Goal: Task Accomplishment & Management: Complete application form

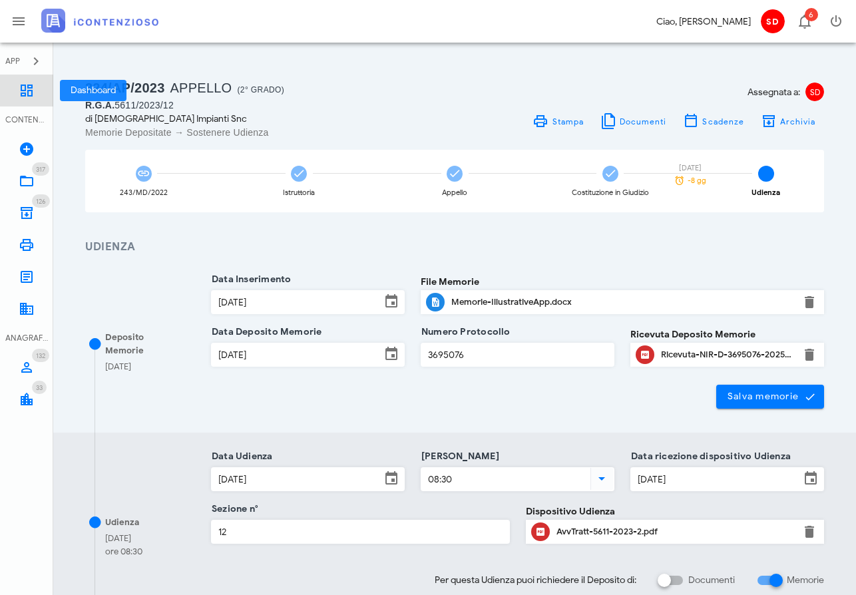
click at [20, 87] on icon at bounding box center [27, 91] width 16 height 16
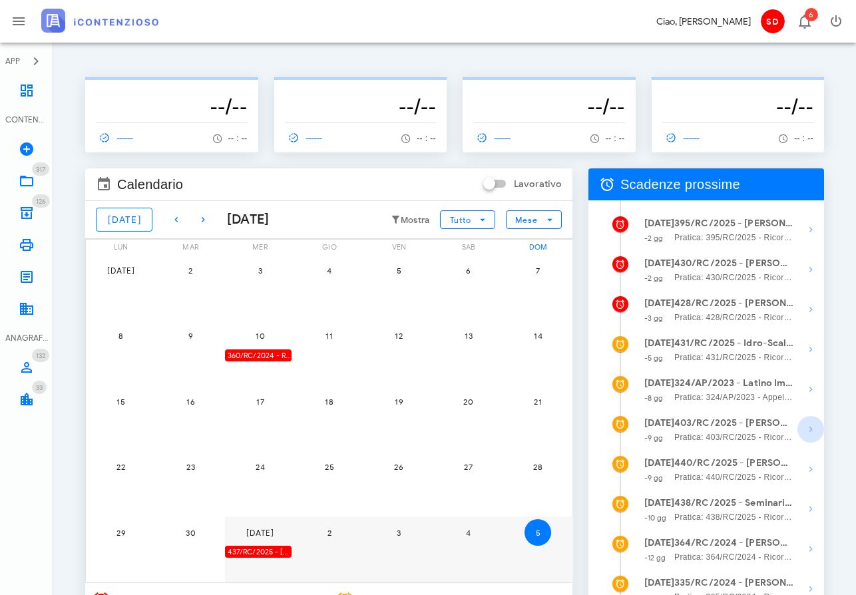
click at [811, 432] on icon "button" at bounding box center [811, 430] width 16 height 16
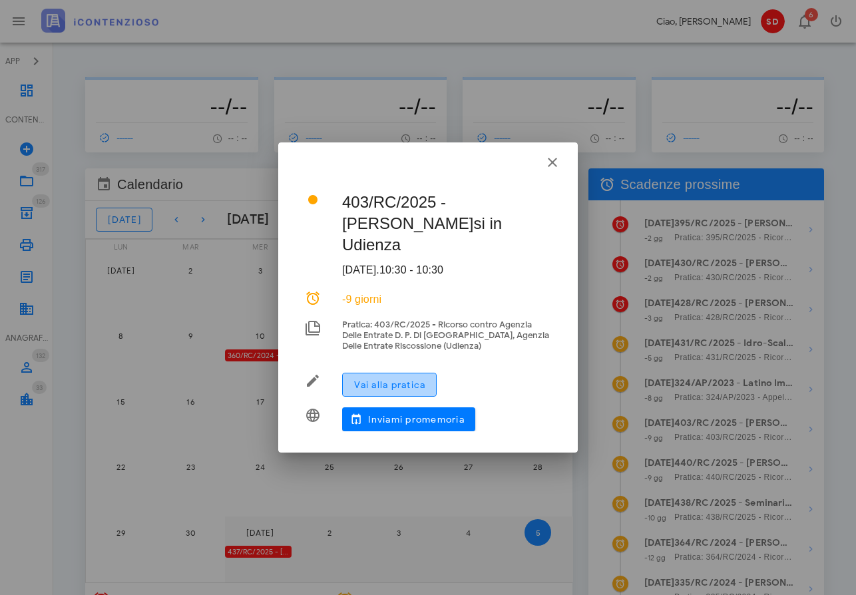
click at [379, 388] on span "Vai alla pratica" at bounding box center [390, 385] width 72 height 11
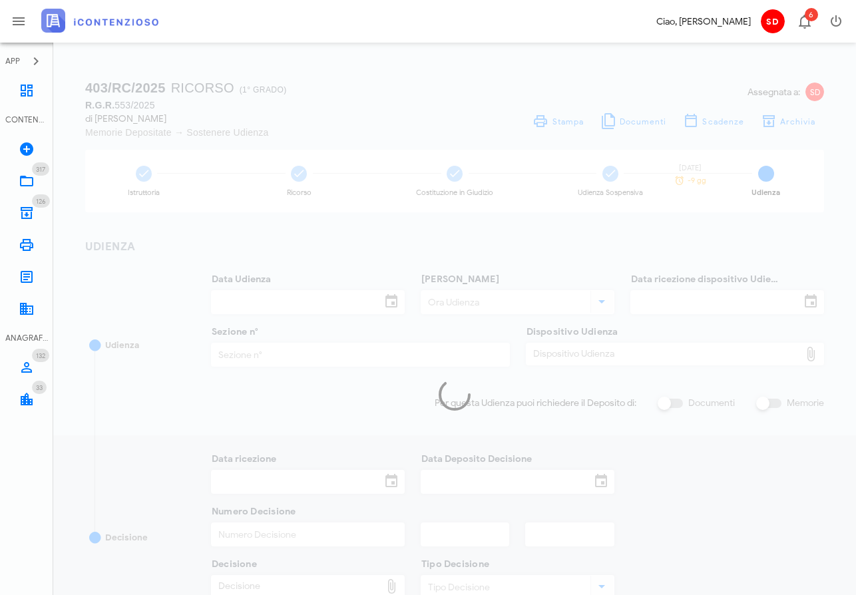
type input "14/10/2025"
type input "10:30"
type input "25/08/2025"
type input "3"
checkbox input "true"
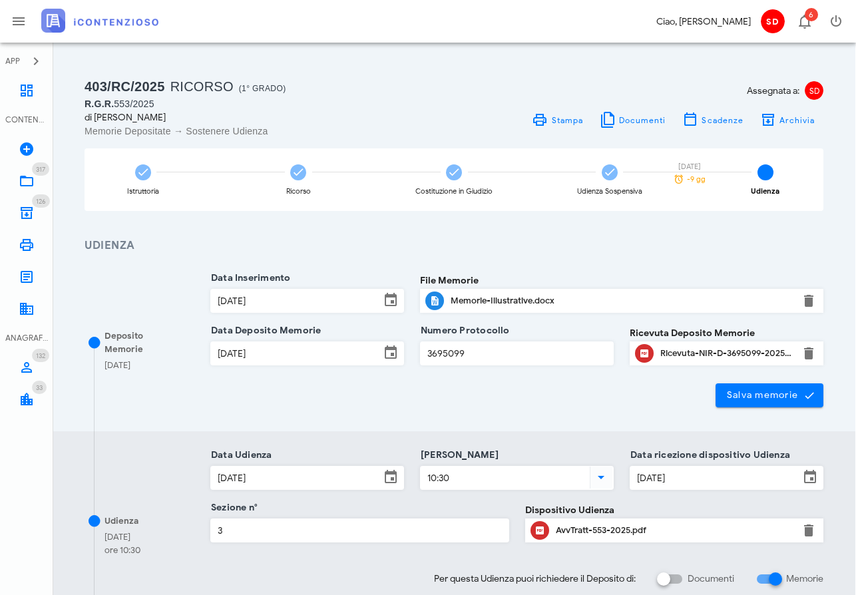
scroll to position [0, 1]
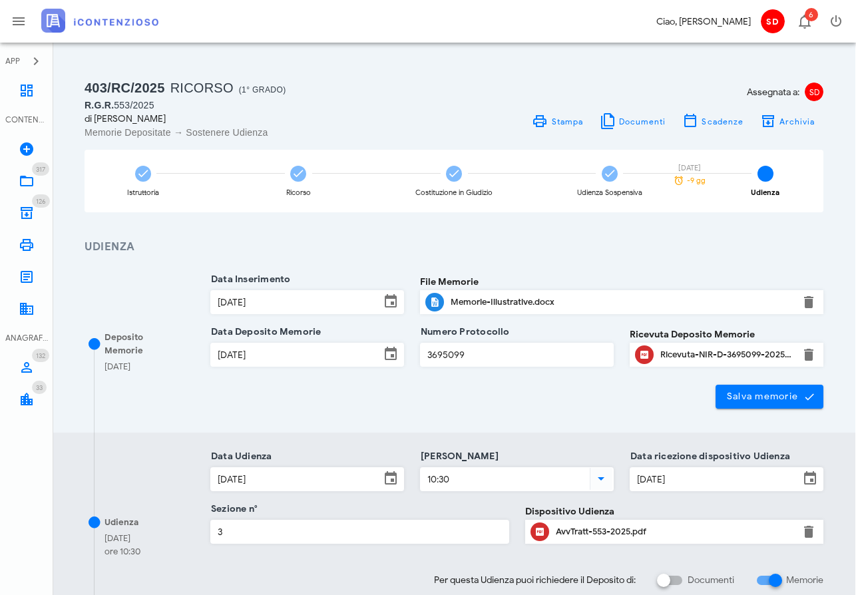
click at [593, 531] on div "AvvTratt-553-2025.pdf" at bounding box center [675, 532] width 238 height 11
click at [26, 88] on icon at bounding box center [27, 91] width 16 height 16
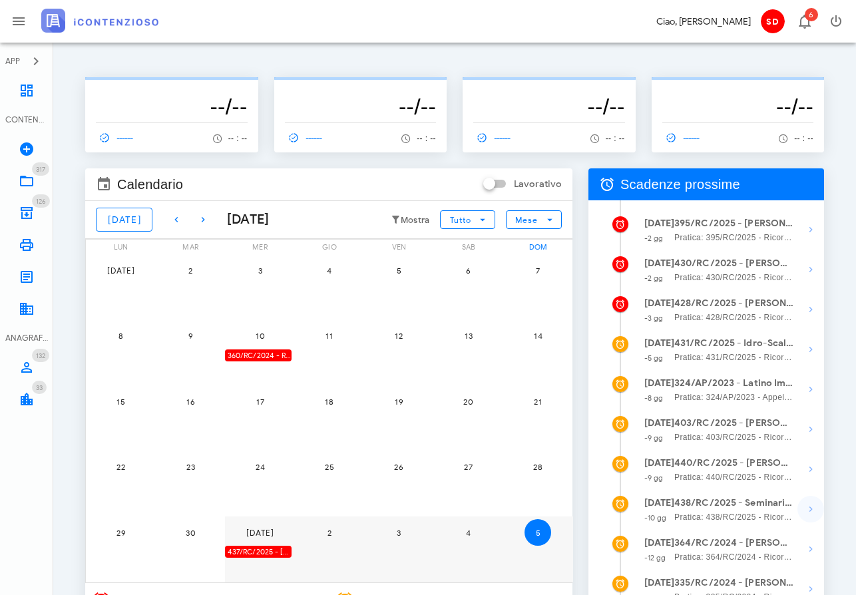
click at [811, 516] on icon "button" at bounding box center [811, 509] width 16 height 16
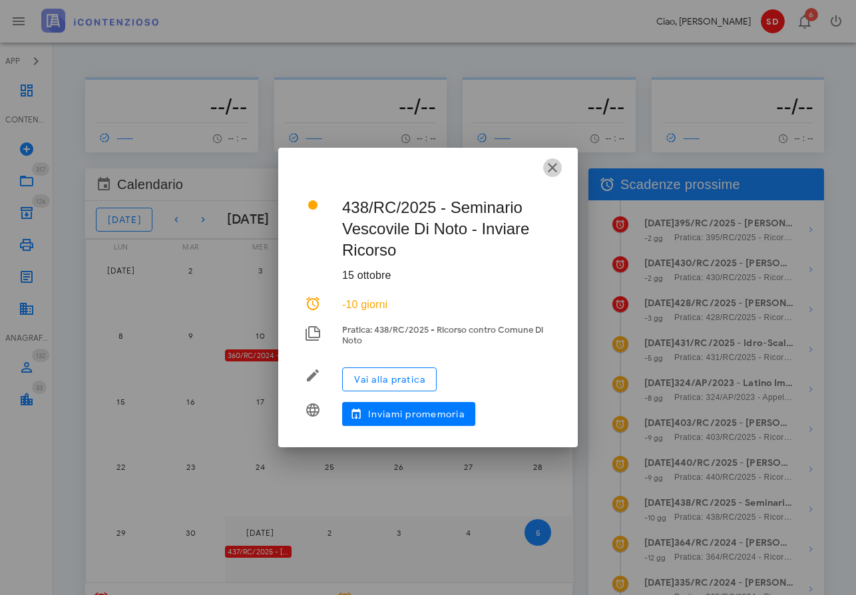
click at [553, 167] on icon "button" at bounding box center [553, 168] width 16 height 16
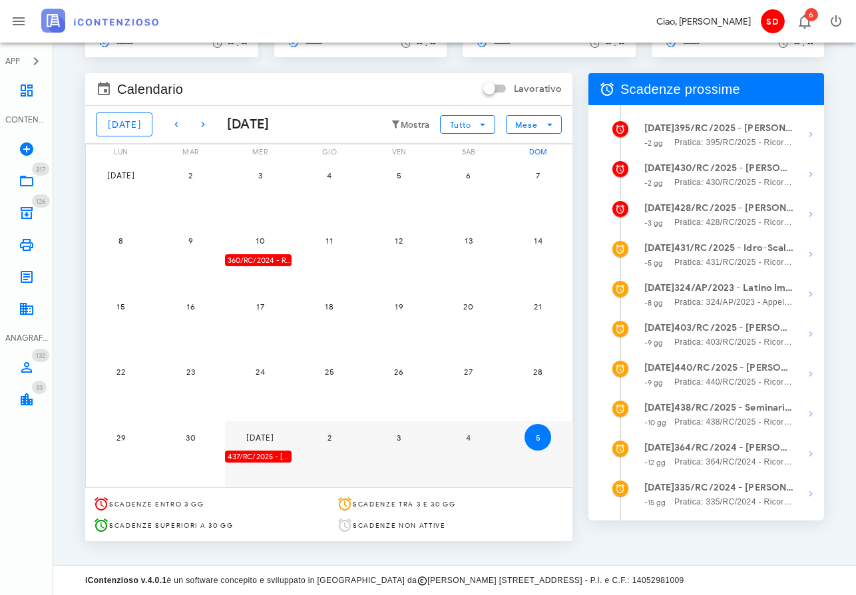
scroll to position [97, 0]
click at [810, 452] on icon "button" at bounding box center [811, 454] width 16 height 16
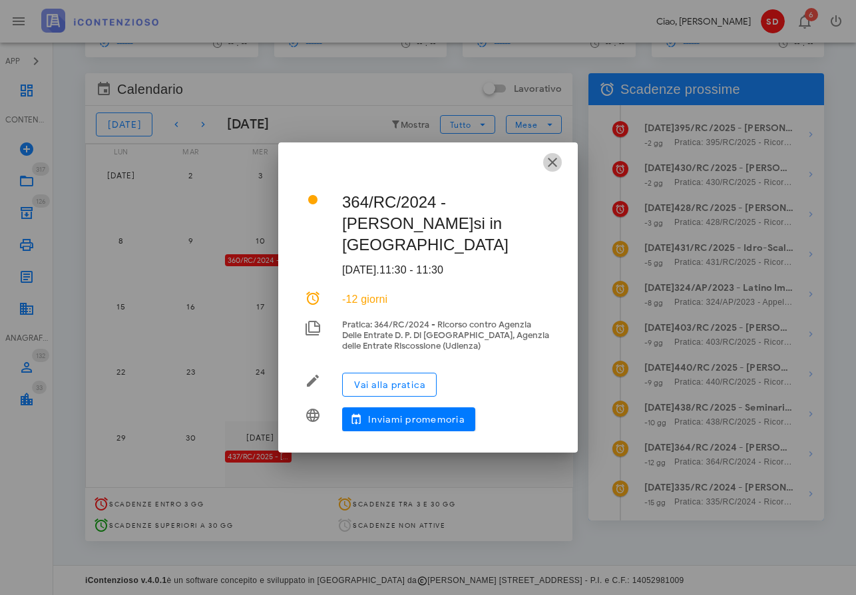
click at [554, 170] on icon "button" at bounding box center [553, 162] width 16 height 16
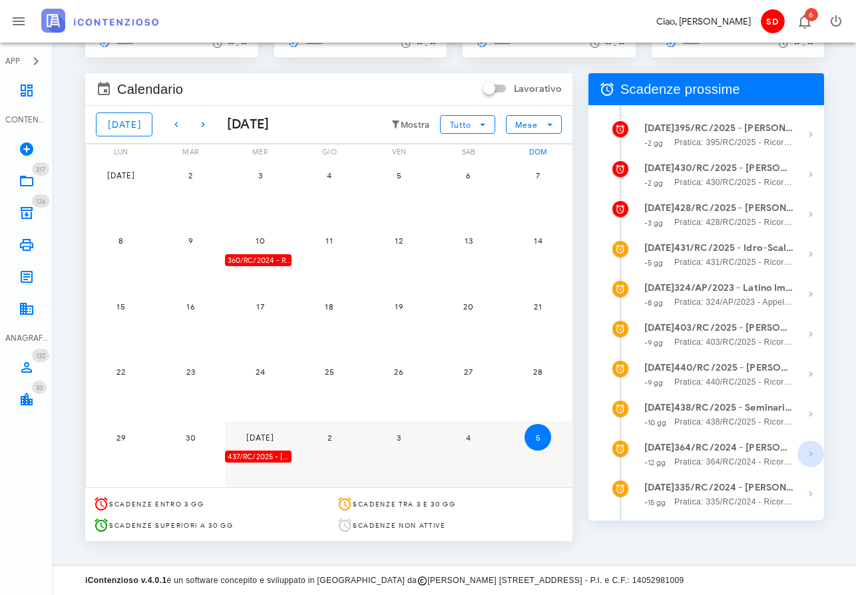
click at [810, 453] on icon "button" at bounding box center [811, 454] width 16 height 16
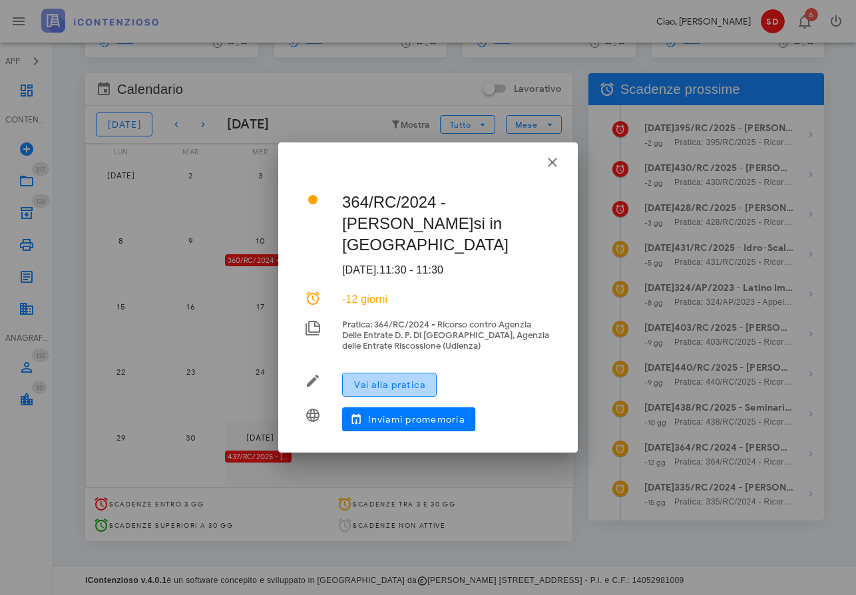
click at [390, 380] on span "Vai alla pratica" at bounding box center [390, 385] width 72 height 11
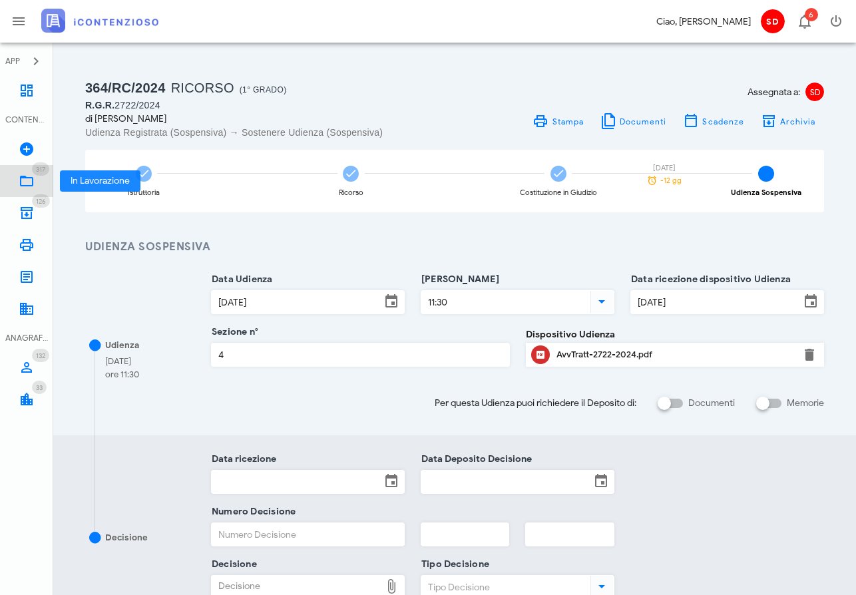
click at [27, 180] on icon at bounding box center [27, 181] width 16 height 16
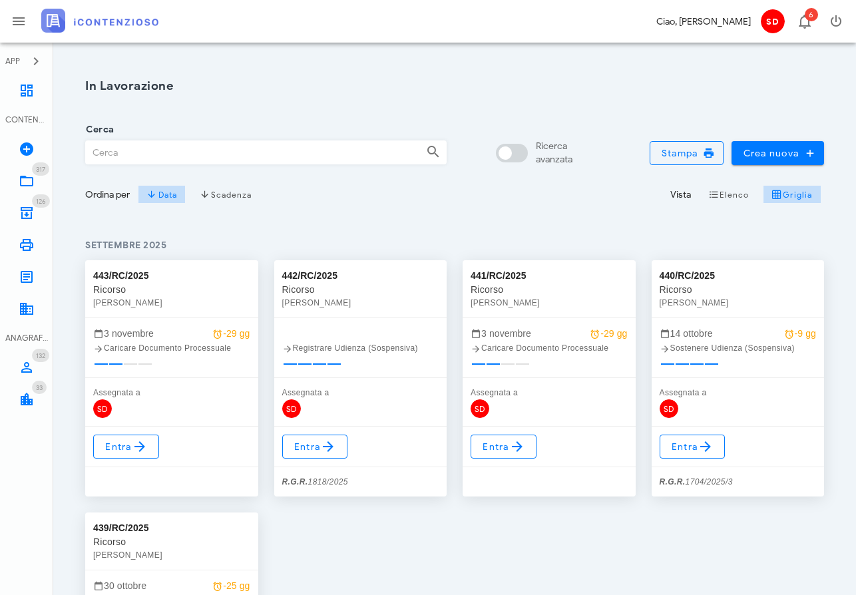
click at [112, 151] on input "Cerca" at bounding box center [251, 152] width 330 height 23
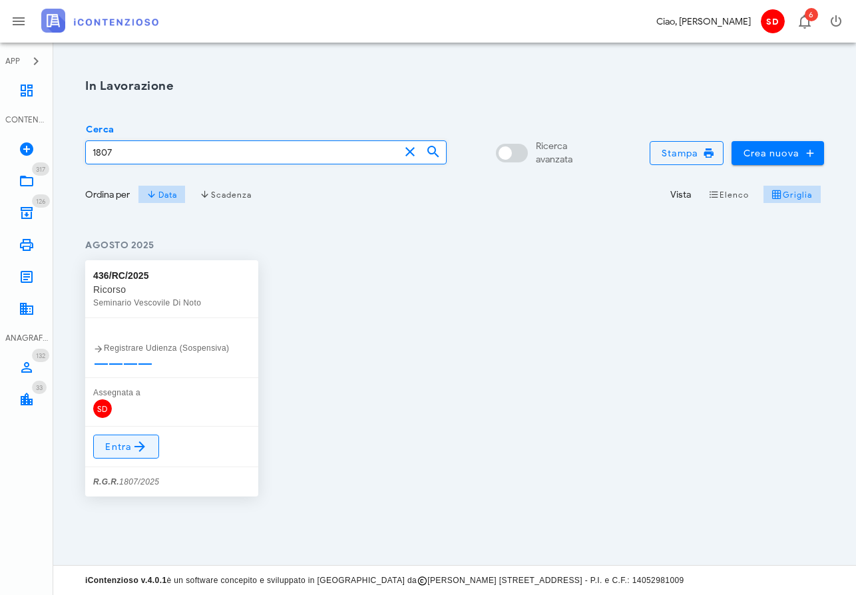
type input "1807"
click at [130, 448] on span "Entra" at bounding box center [126, 447] width 43 height 16
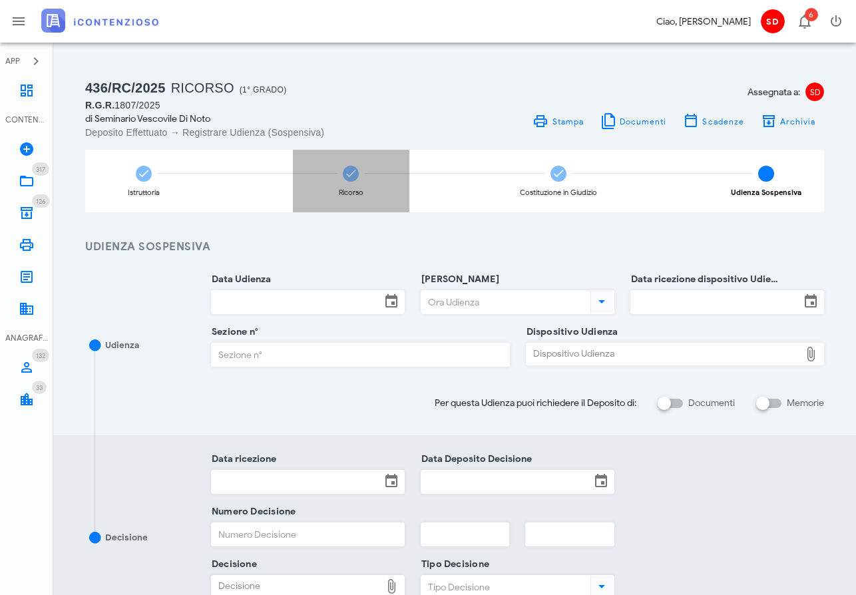
click at [353, 172] on icon at bounding box center [350, 173] width 13 height 13
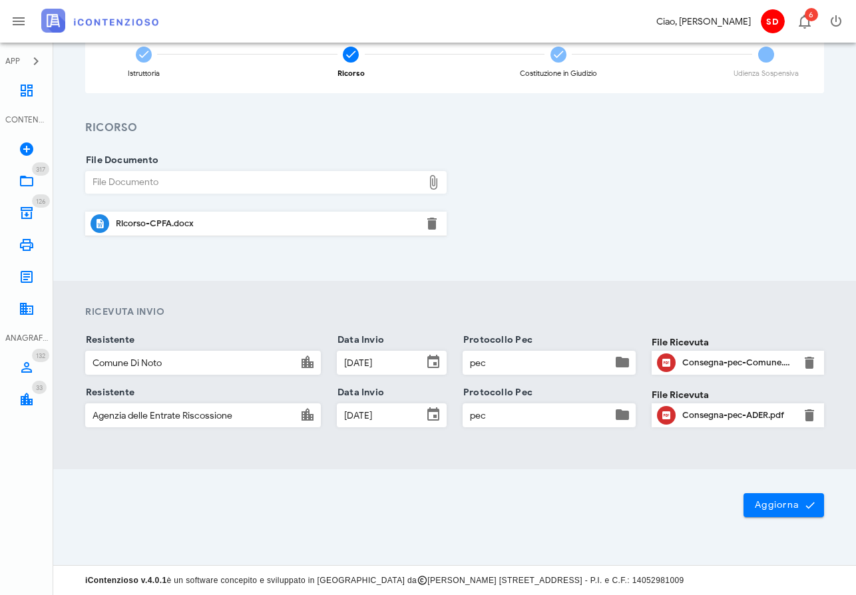
scroll to position [119, 0]
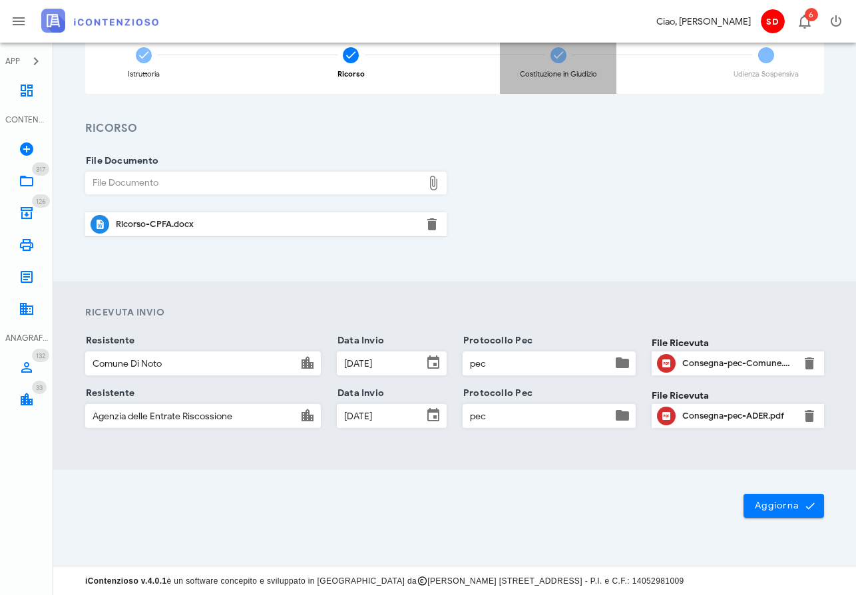
click at [559, 57] on icon at bounding box center [558, 55] width 13 height 13
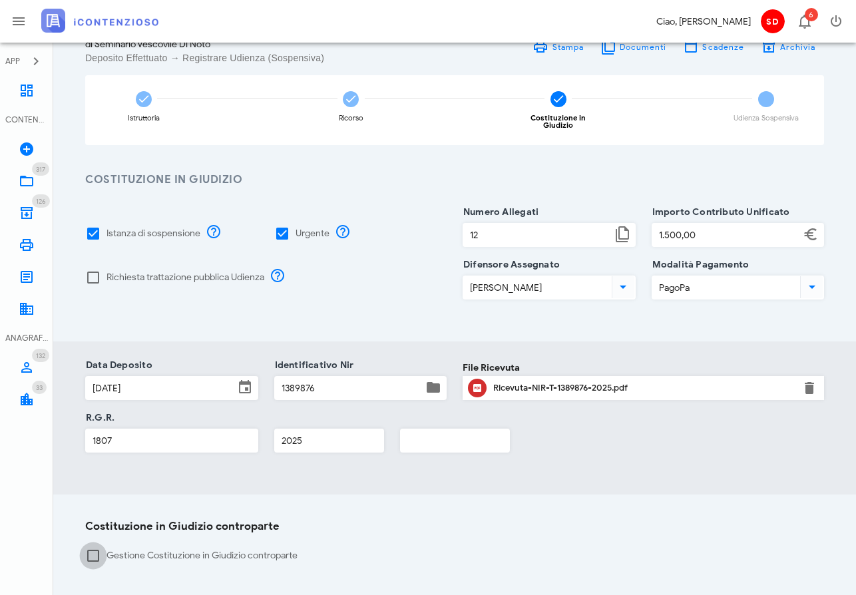
click at [92, 547] on div at bounding box center [93, 556] width 23 height 23
checkbox input "false"
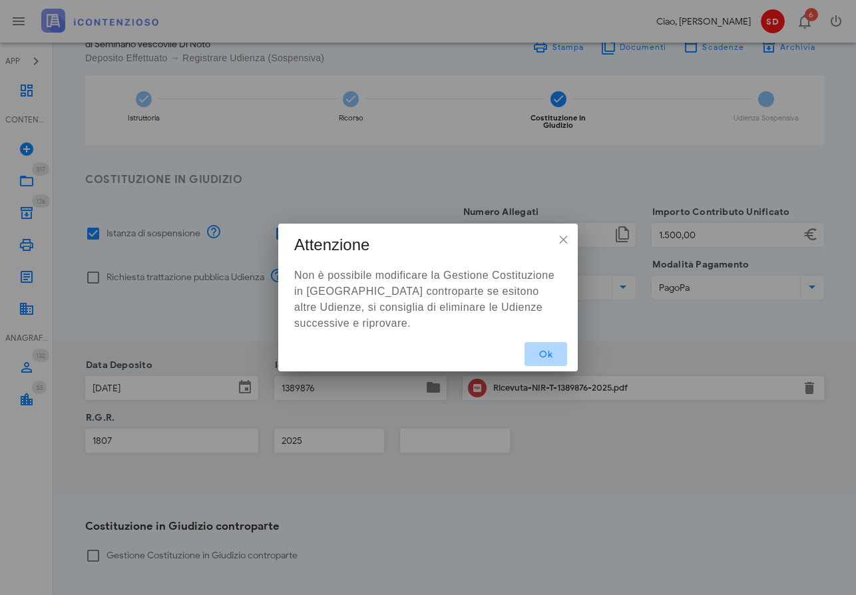
click at [552, 354] on span "Ok" at bounding box center [545, 354] width 21 height 11
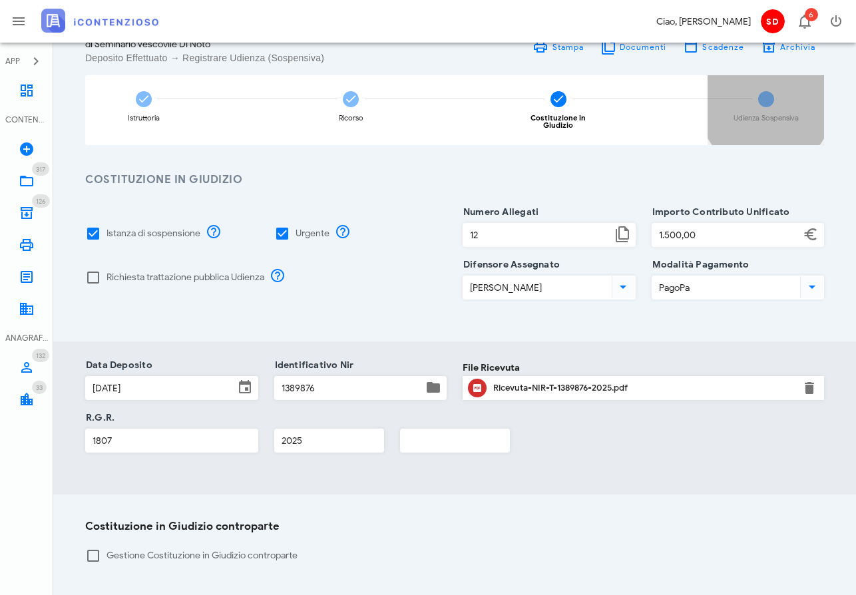
click at [766, 93] on span "4" at bounding box center [766, 99] width 16 height 16
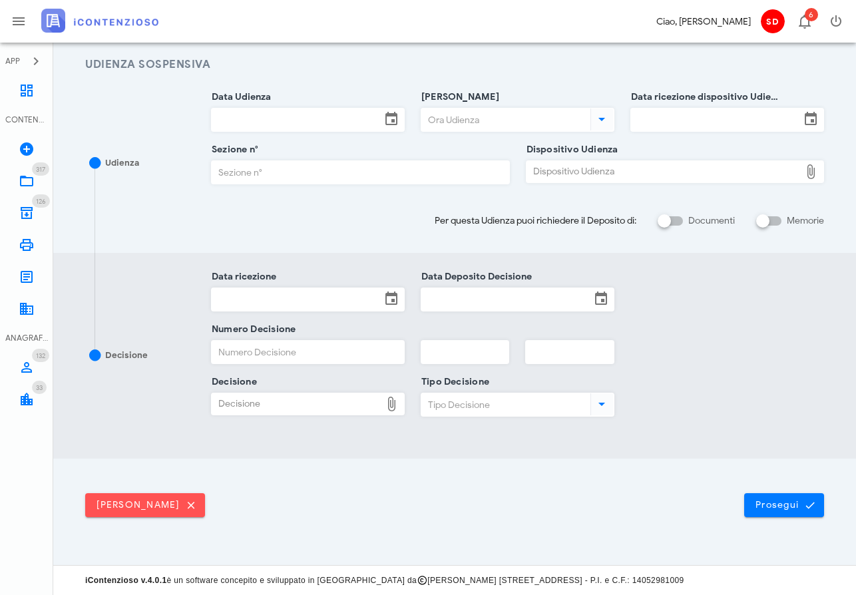
scroll to position [182, 0]
click at [126, 506] on span "Elimina udienza" at bounding box center [145, 506] width 99 height 12
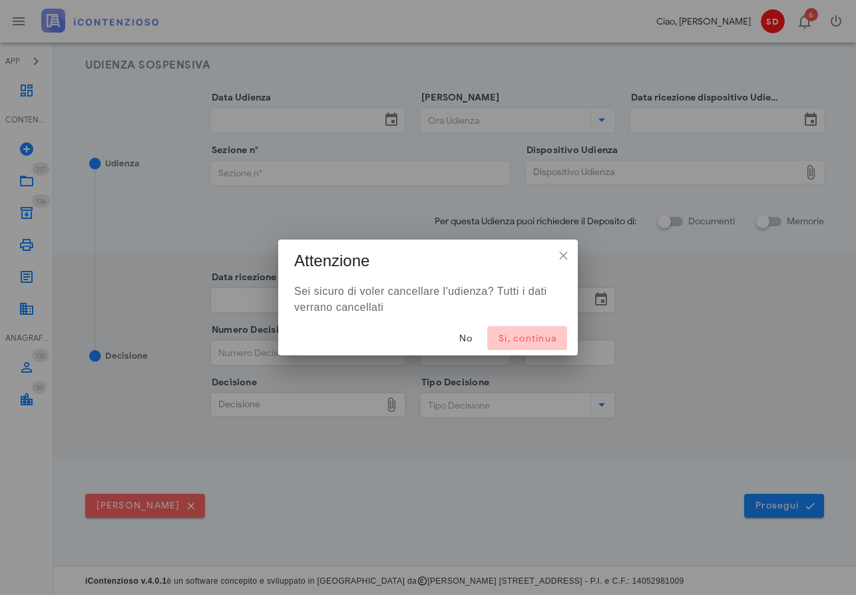
click at [535, 336] on span "Sì, continua" at bounding box center [527, 338] width 59 height 11
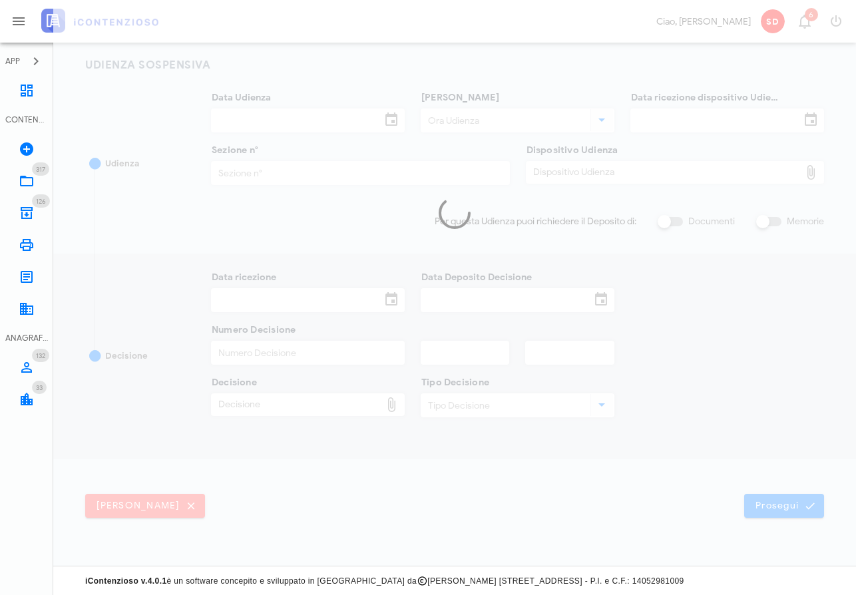
scroll to position [92, 0]
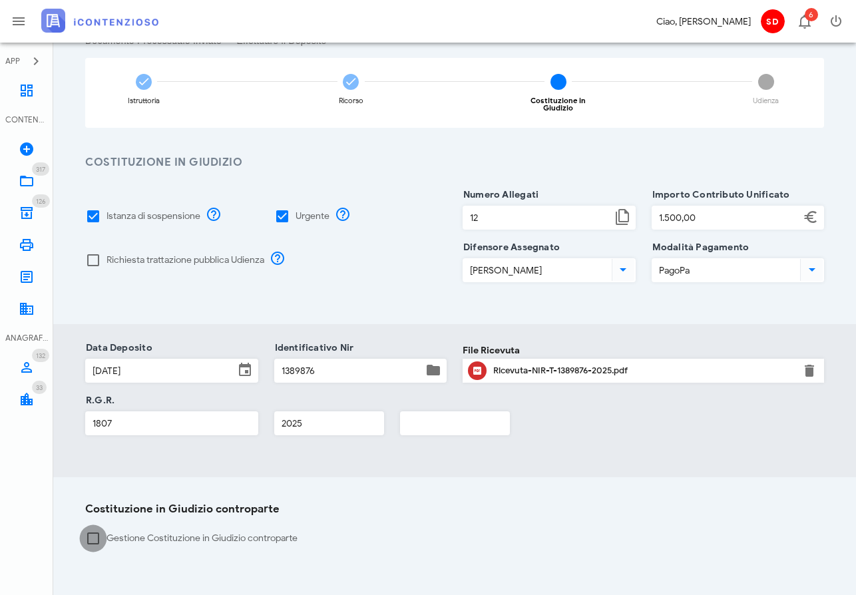
click at [95, 529] on div at bounding box center [93, 538] width 23 height 23
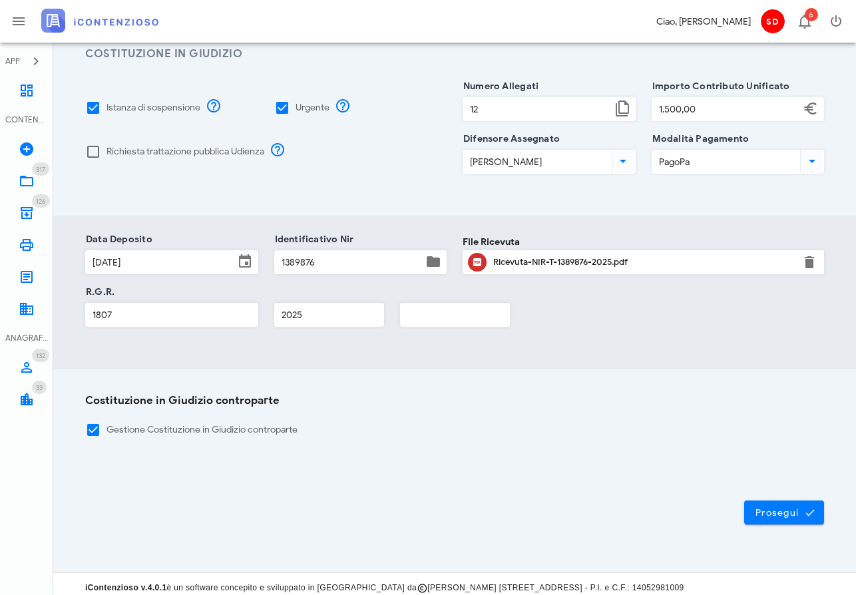
scroll to position [200, 0]
click at [772, 509] on span "Prosegui" at bounding box center [784, 513] width 59 height 12
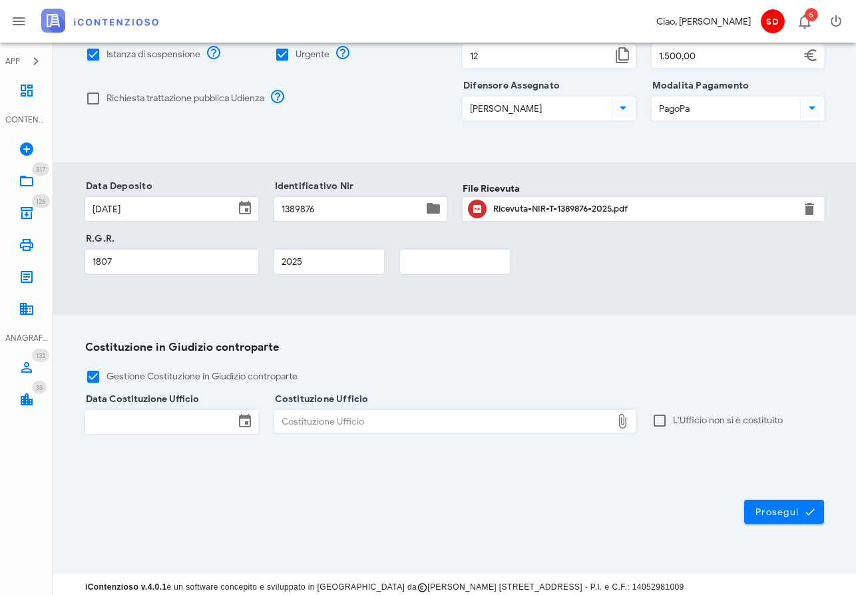
scroll to position [252, 0]
click at [779, 511] on span "Prosegui" at bounding box center [784, 513] width 59 height 12
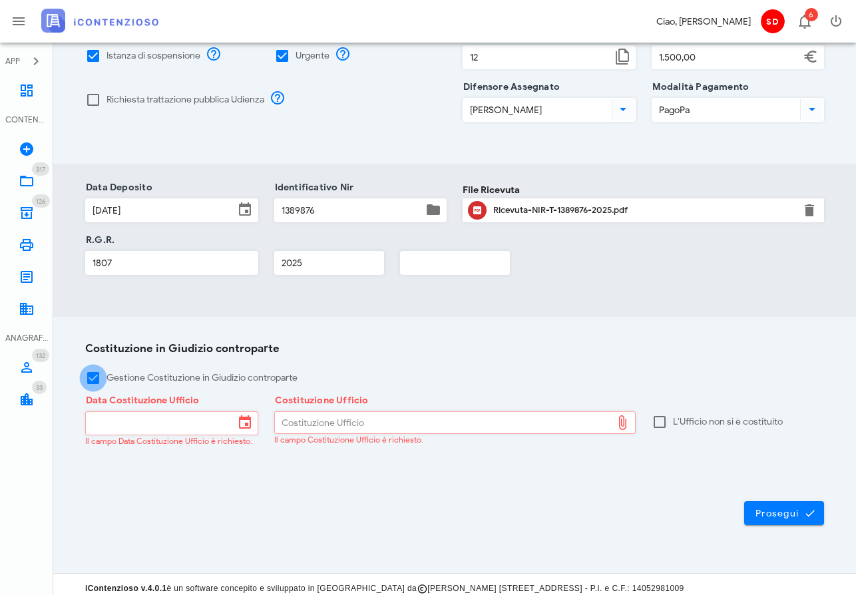
click at [90, 368] on div at bounding box center [93, 378] width 23 height 23
checkbox input "false"
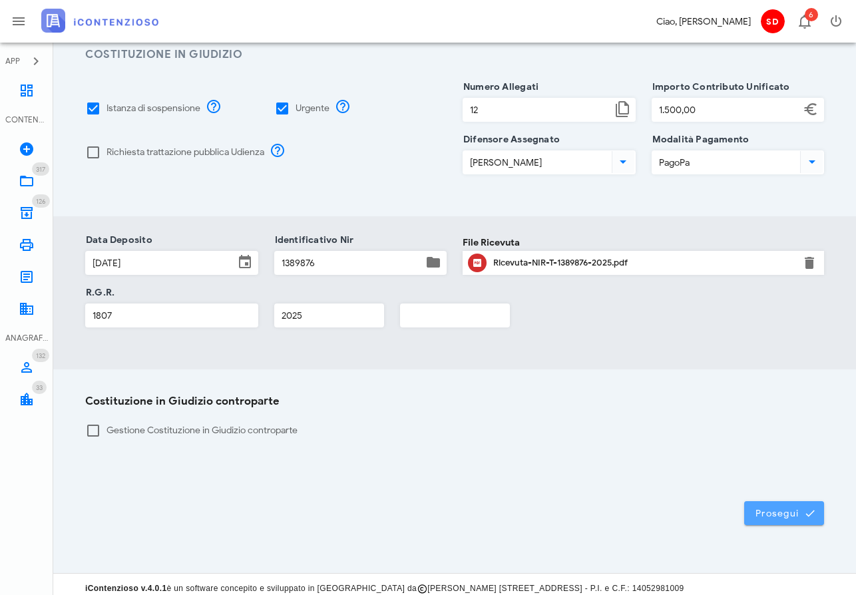
click at [772, 507] on span "Prosegui" at bounding box center [784, 513] width 59 height 12
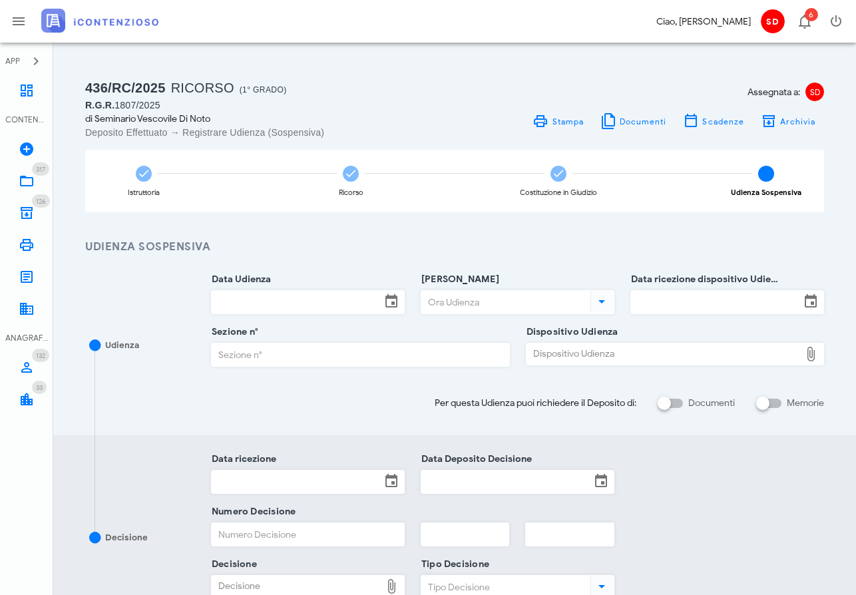
scroll to position [0, 0]
click at [29, 89] on icon at bounding box center [27, 91] width 16 height 16
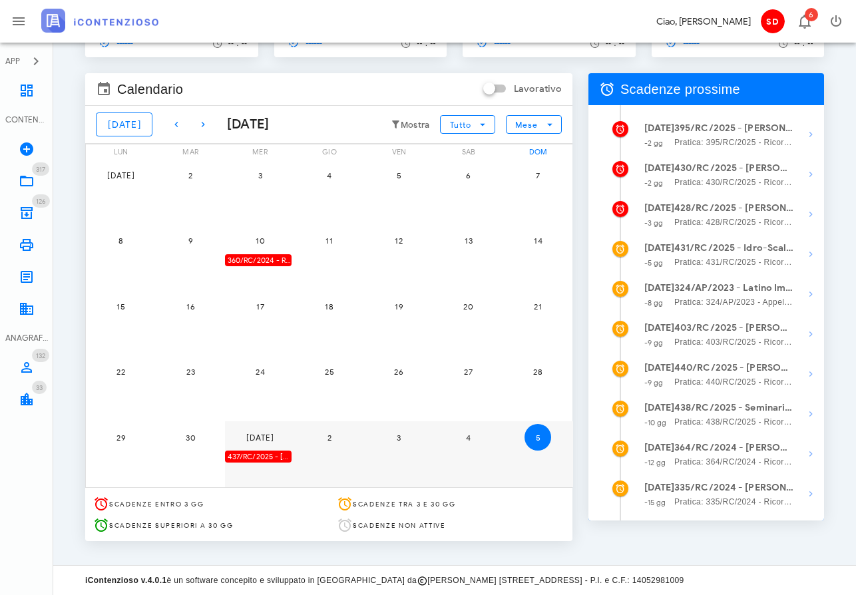
scroll to position [97, 0]
click at [811, 496] on icon "button" at bounding box center [811, 494] width 16 height 16
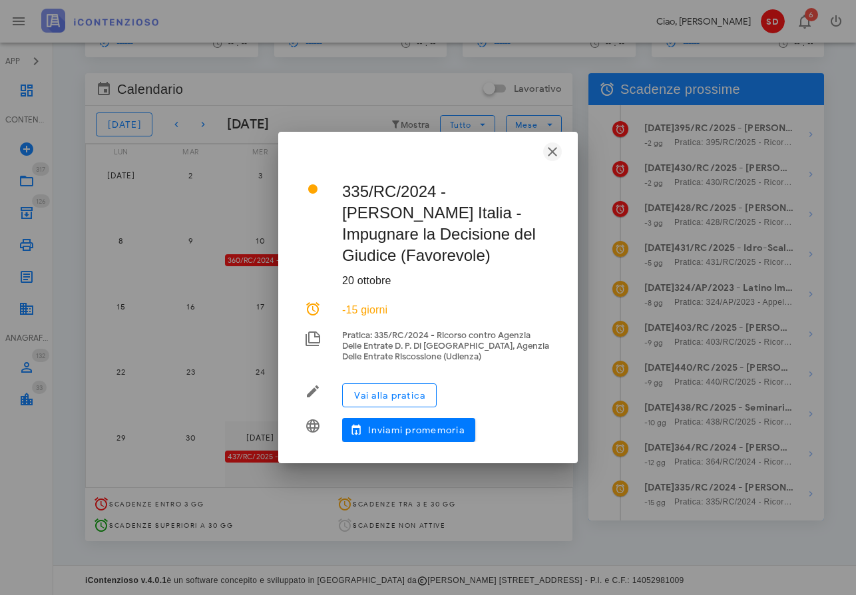
click at [553, 160] on icon "button" at bounding box center [553, 152] width 16 height 16
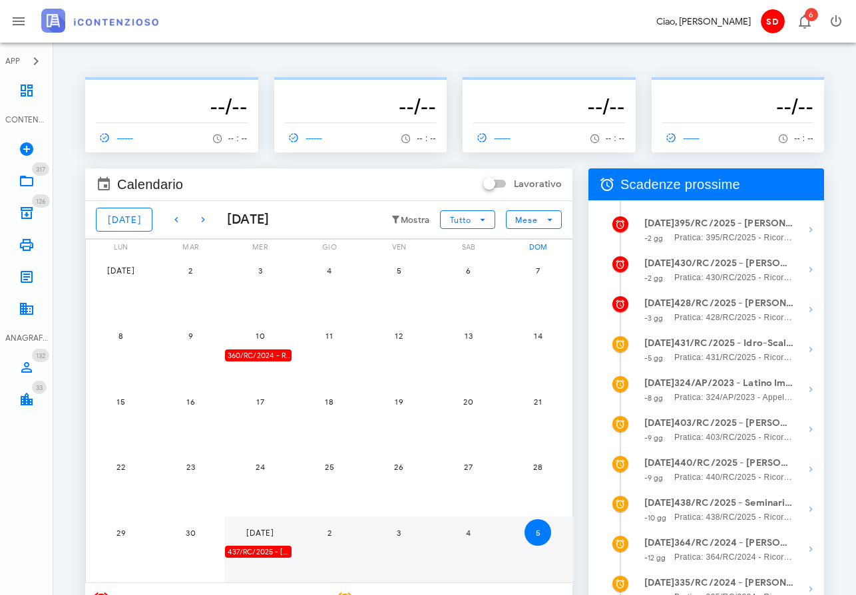
scroll to position [0, 0]
click at [27, 243] on icon at bounding box center [27, 245] width 16 height 16
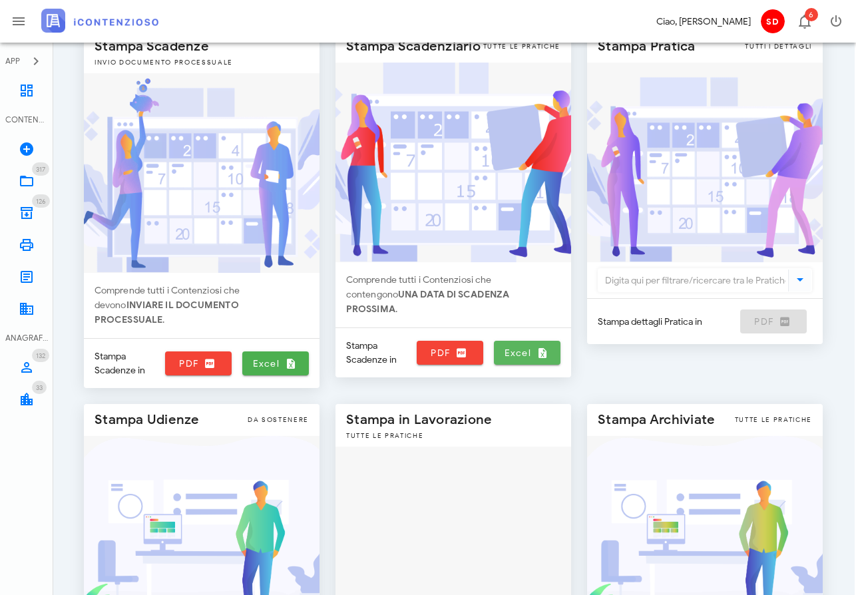
scroll to position [87, 3]
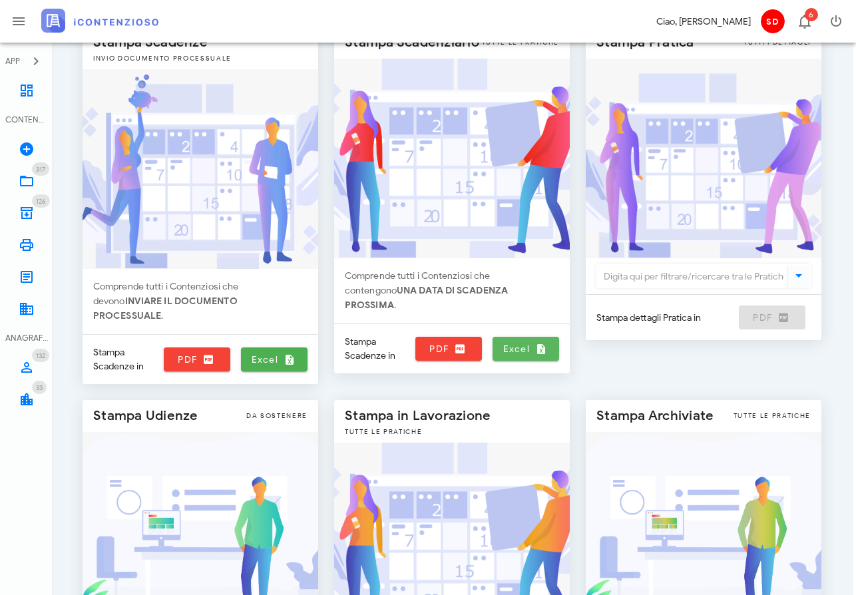
click at [516, 343] on span "Excel" at bounding box center [526, 349] width 56 height 12
